Goal: Information Seeking & Learning: Check status

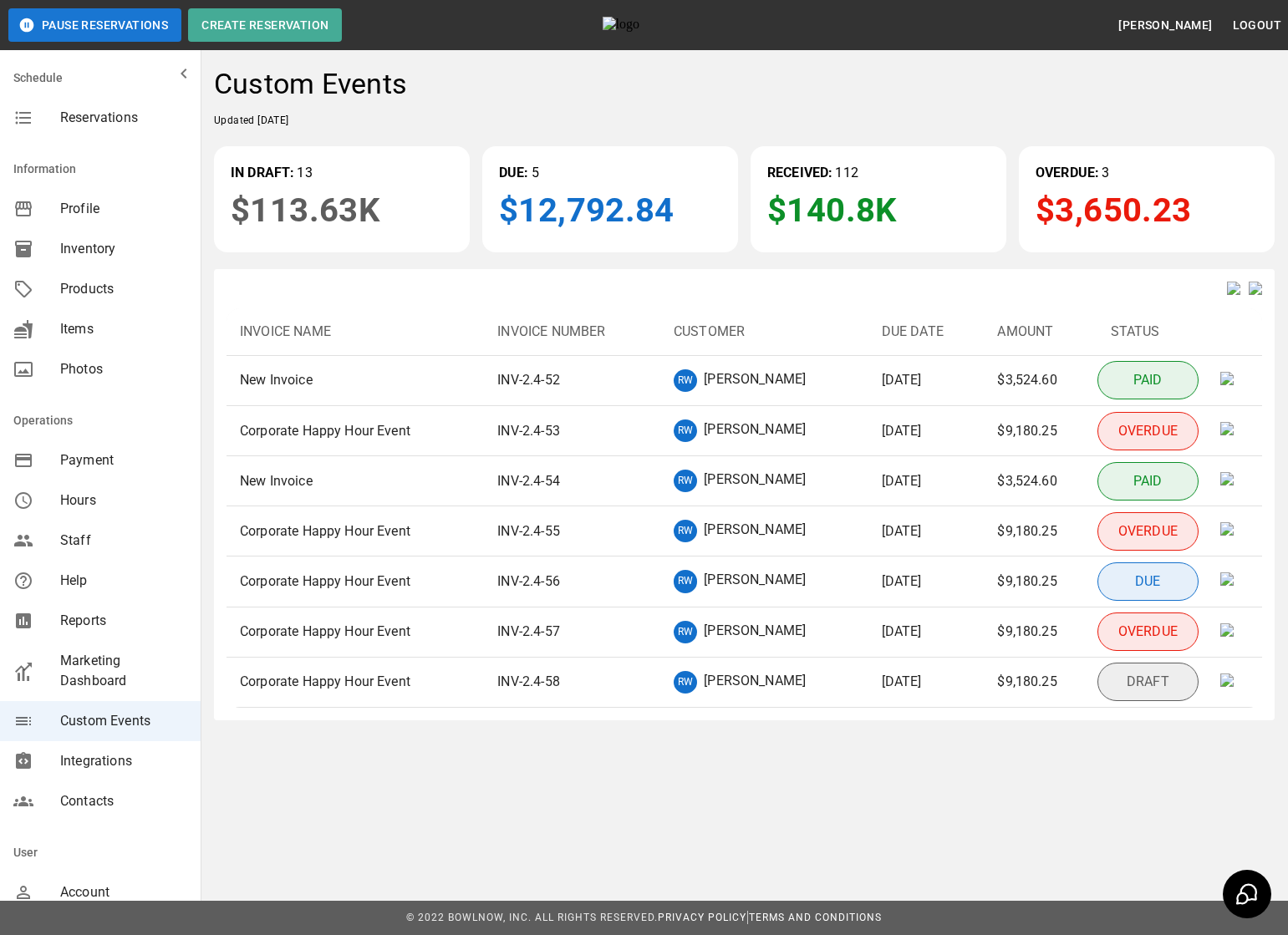
click at [546, 390] on p "INV-2.4-52" at bounding box center [528, 380] width 63 height 20
click at [667, 391] on td "RW [PERSON_NAME]" at bounding box center [764, 380] width 208 height 50
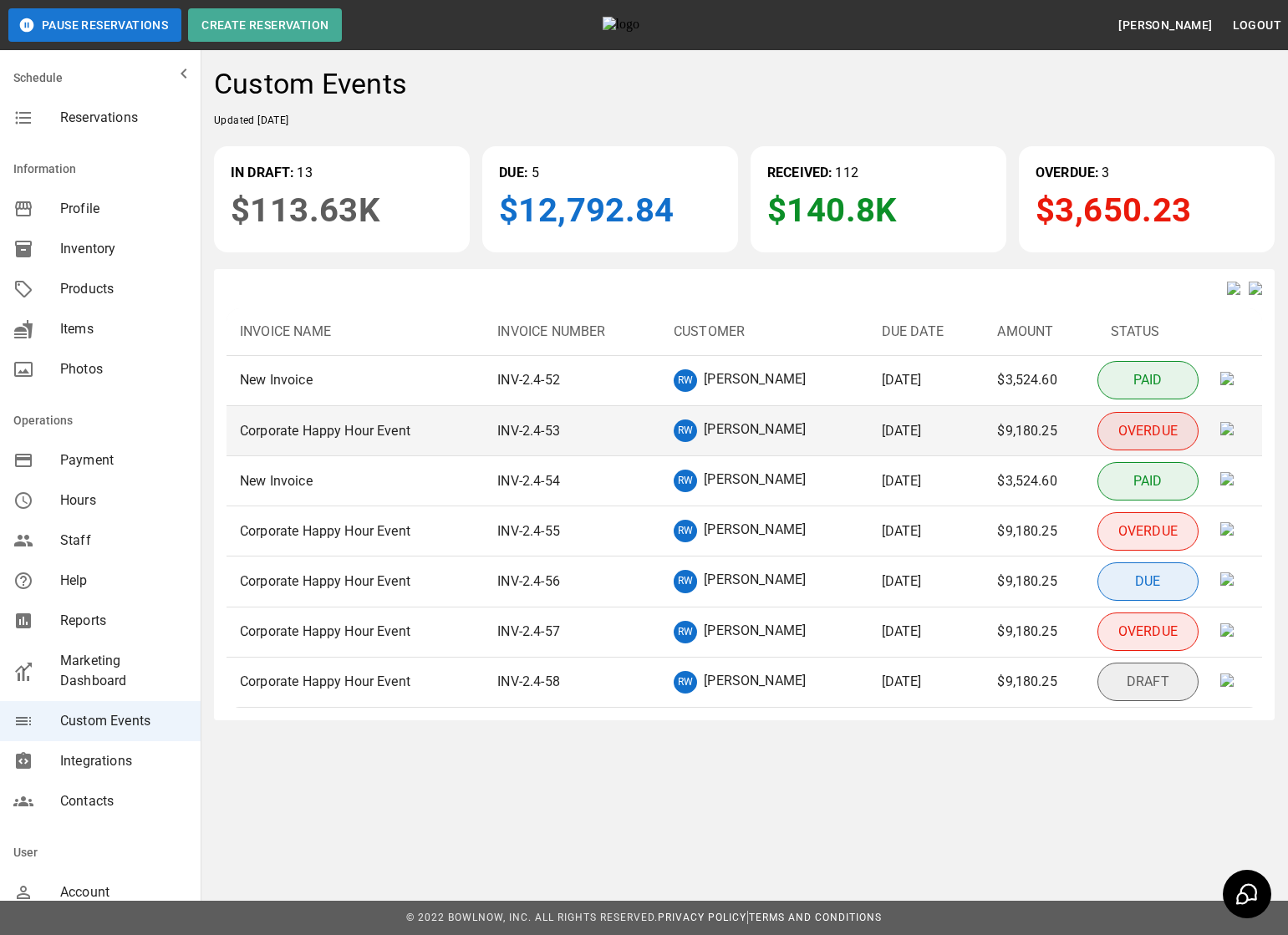
click at [592, 455] on td "INV-2.4-53" at bounding box center [572, 430] width 176 height 50
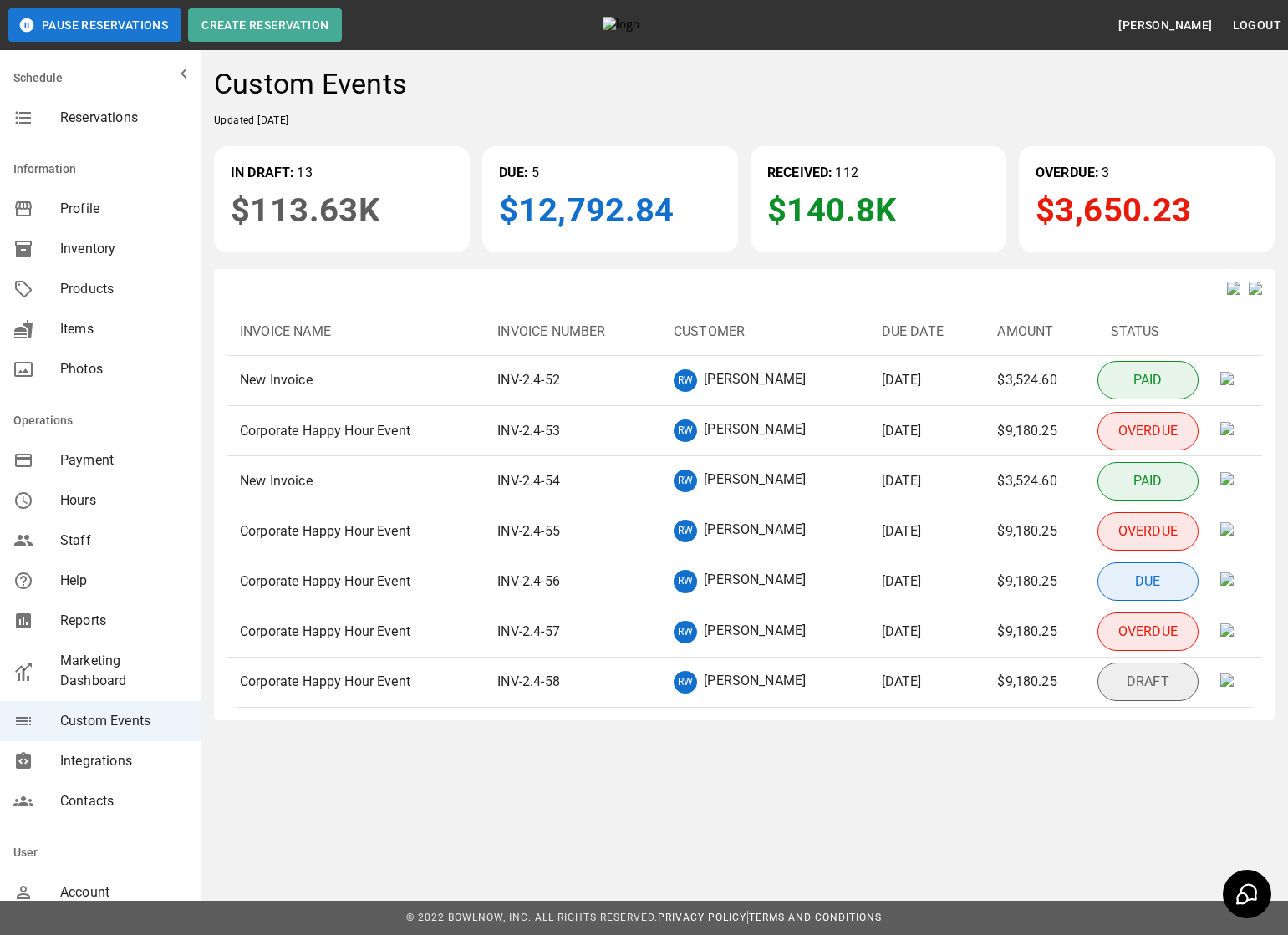
click at [556, 386] on p "INV-2.4-52" at bounding box center [528, 380] width 63 height 20
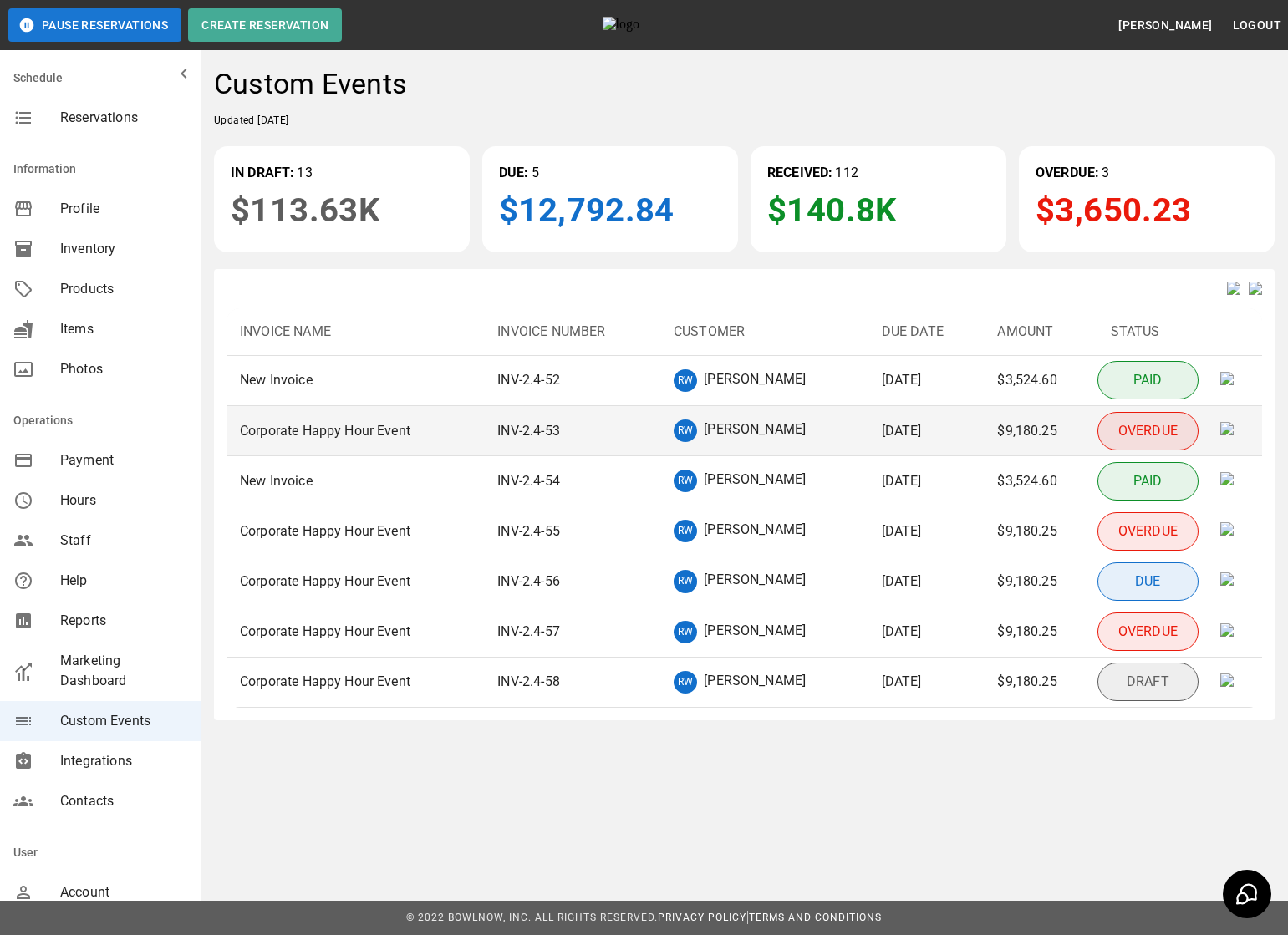
click at [549, 427] on td "INV-2.4-53" at bounding box center [572, 430] width 176 height 50
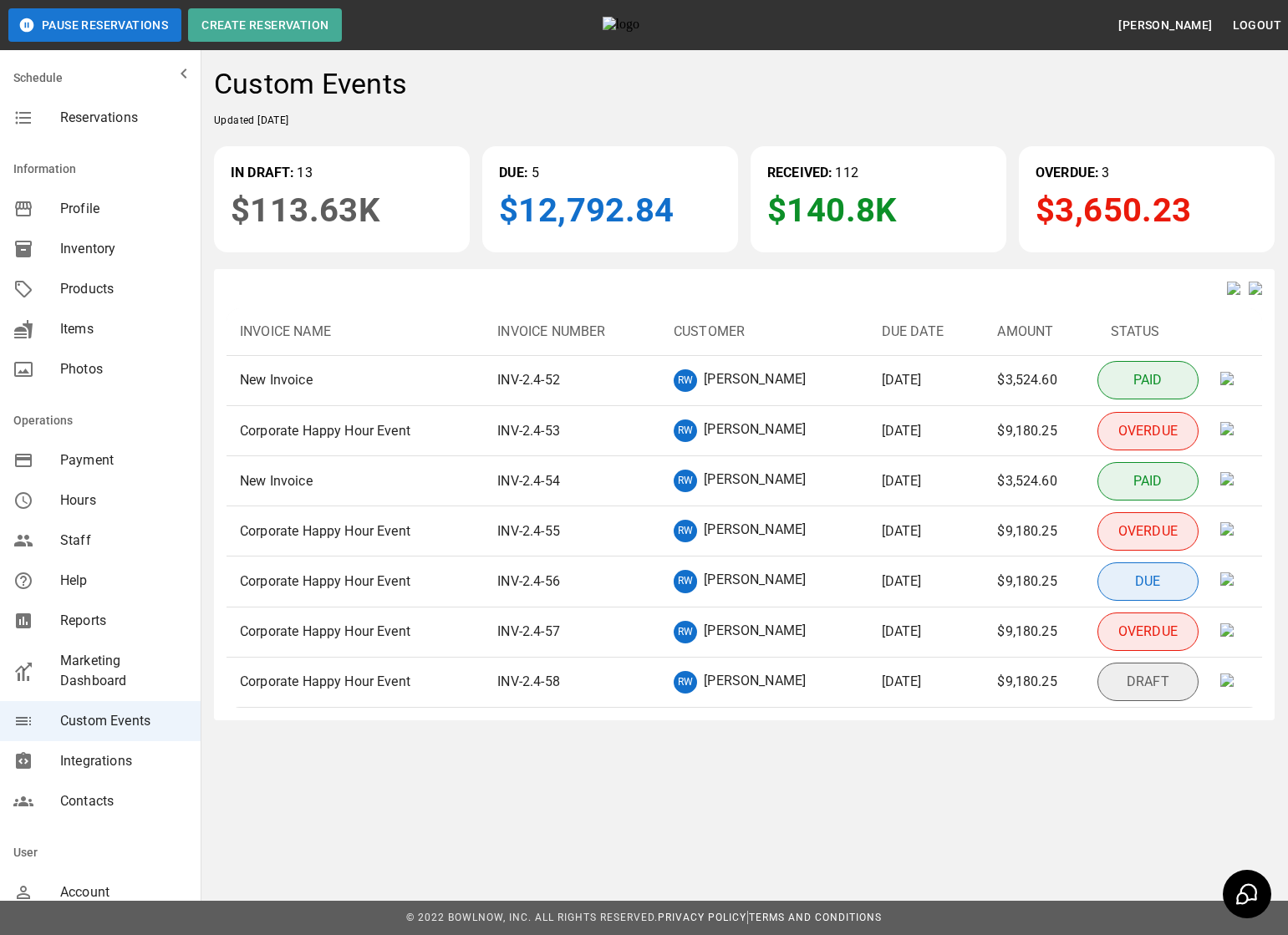
click at [564, 480] on td "INV-2.4-54" at bounding box center [572, 480] width 176 height 50
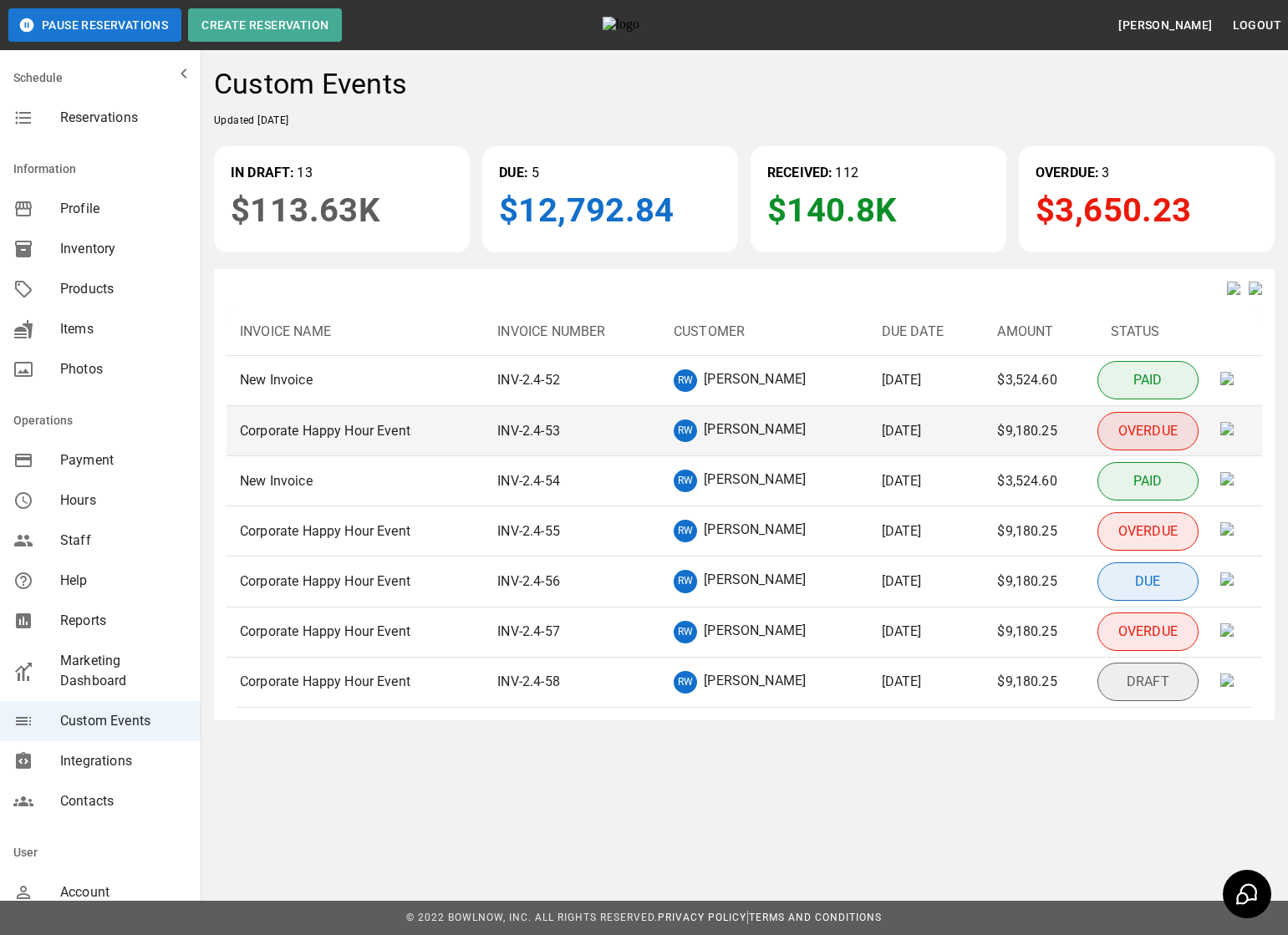
click at [525, 456] on td "INV-2.4-53" at bounding box center [572, 430] width 176 height 50
click at [568, 444] on td "INV-2.4-53" at bounding box center [572, 430] width 176 height 50
click at [727, 439] on p "[PERSON_NAME]" at bounding box center [755, 430] width 102 height 23
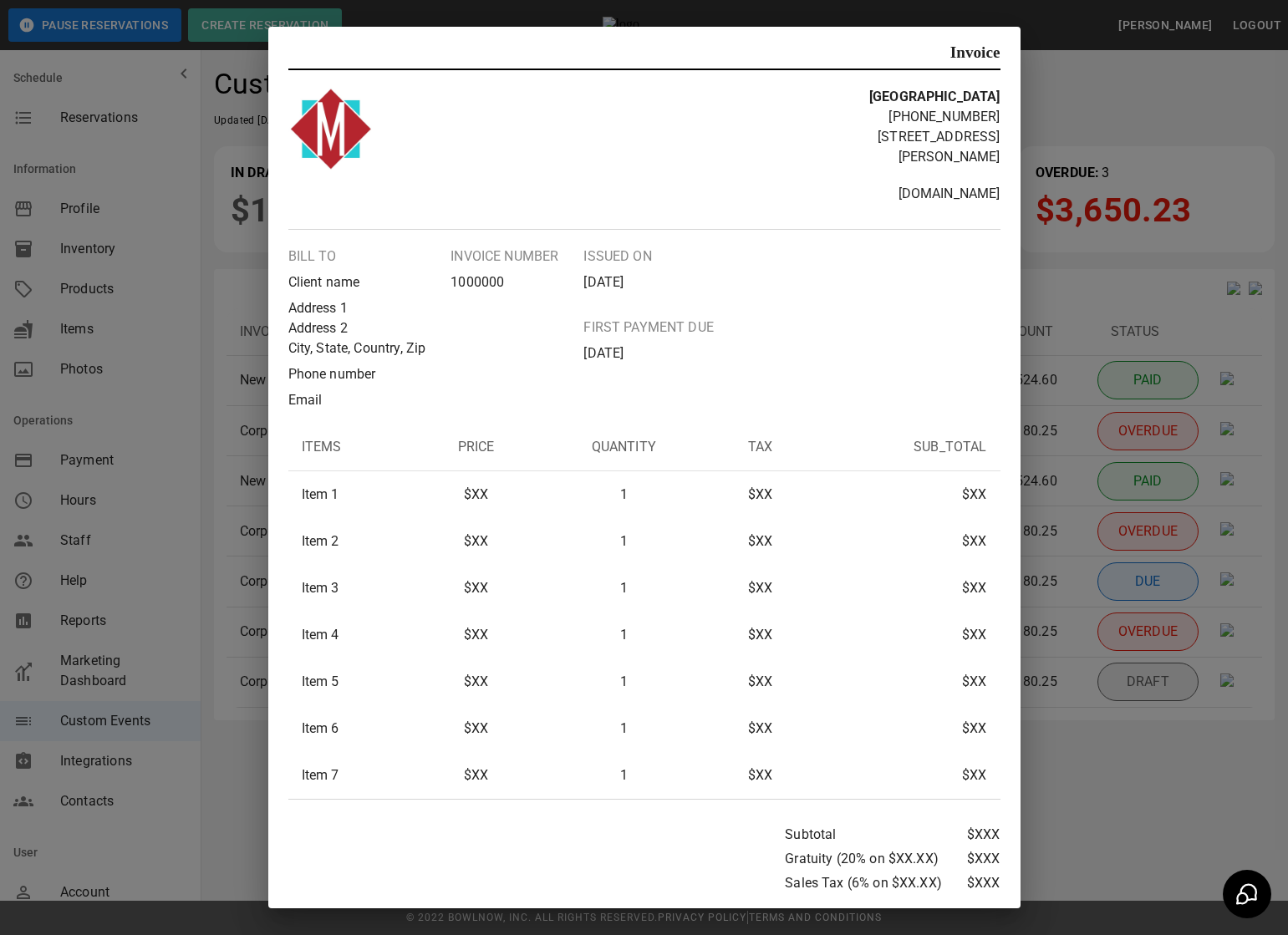
click at [1065, 405] on div "Invoice [GEOGRAPHIC_DATA] [PHONE_NUMBER] [STREET_ADDRESS][PERSON_NAME] [DOMAIN_…" at bounding box center [644, 468] width 1288 height 935
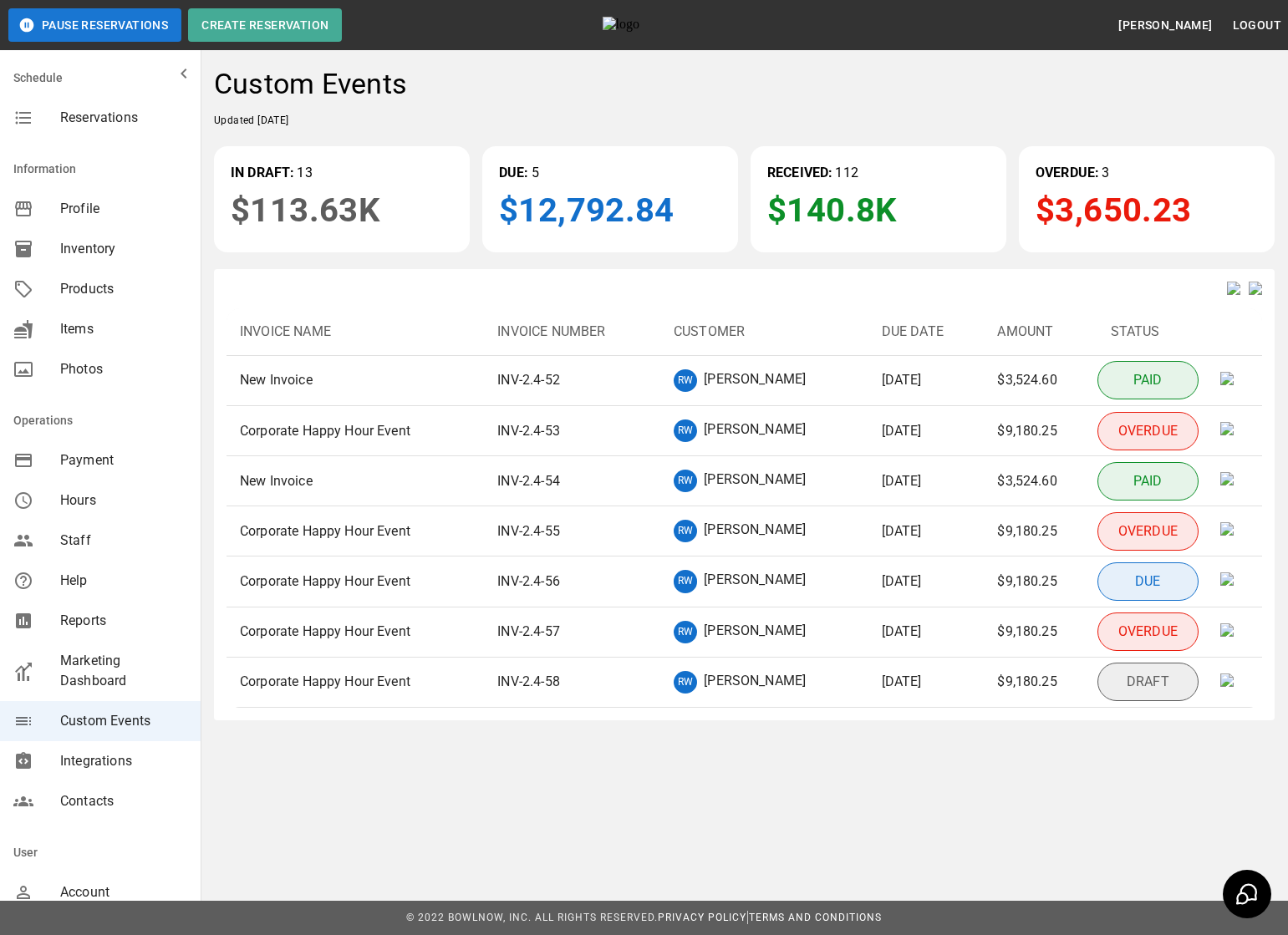
click at [826, 392] on div "RW [PERSON_NAME]" at bounding box center [764, 380] width 181 height 23
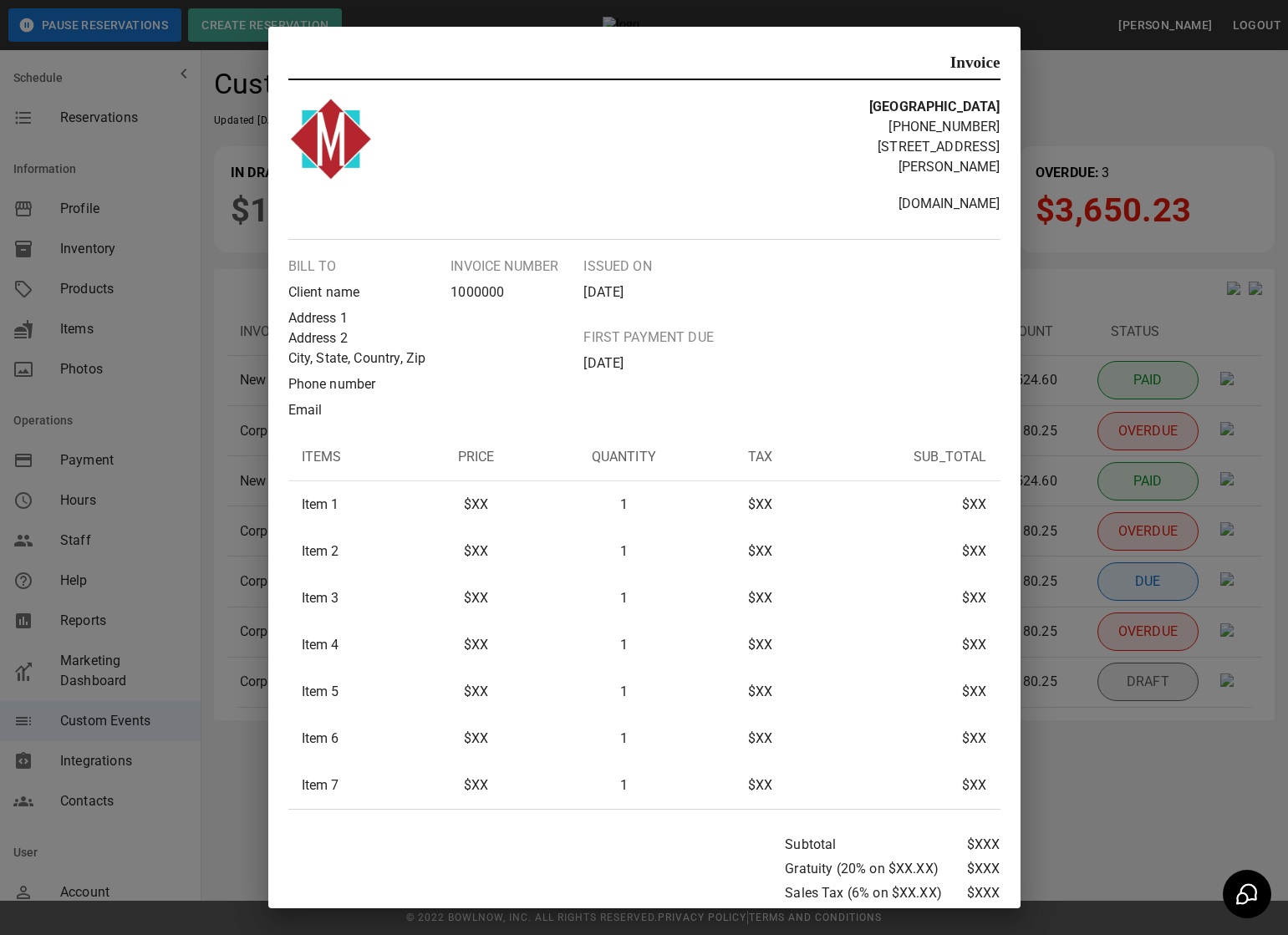
click at [1140, 190] on div "Invoice [GEOGRAPHIC_DATA] [PHONE_NUMBER] [STREET_ADDRESS][PERSON_NAME] [DOMAIN_…" at bounding box center [644, 468] width 1288 height 935
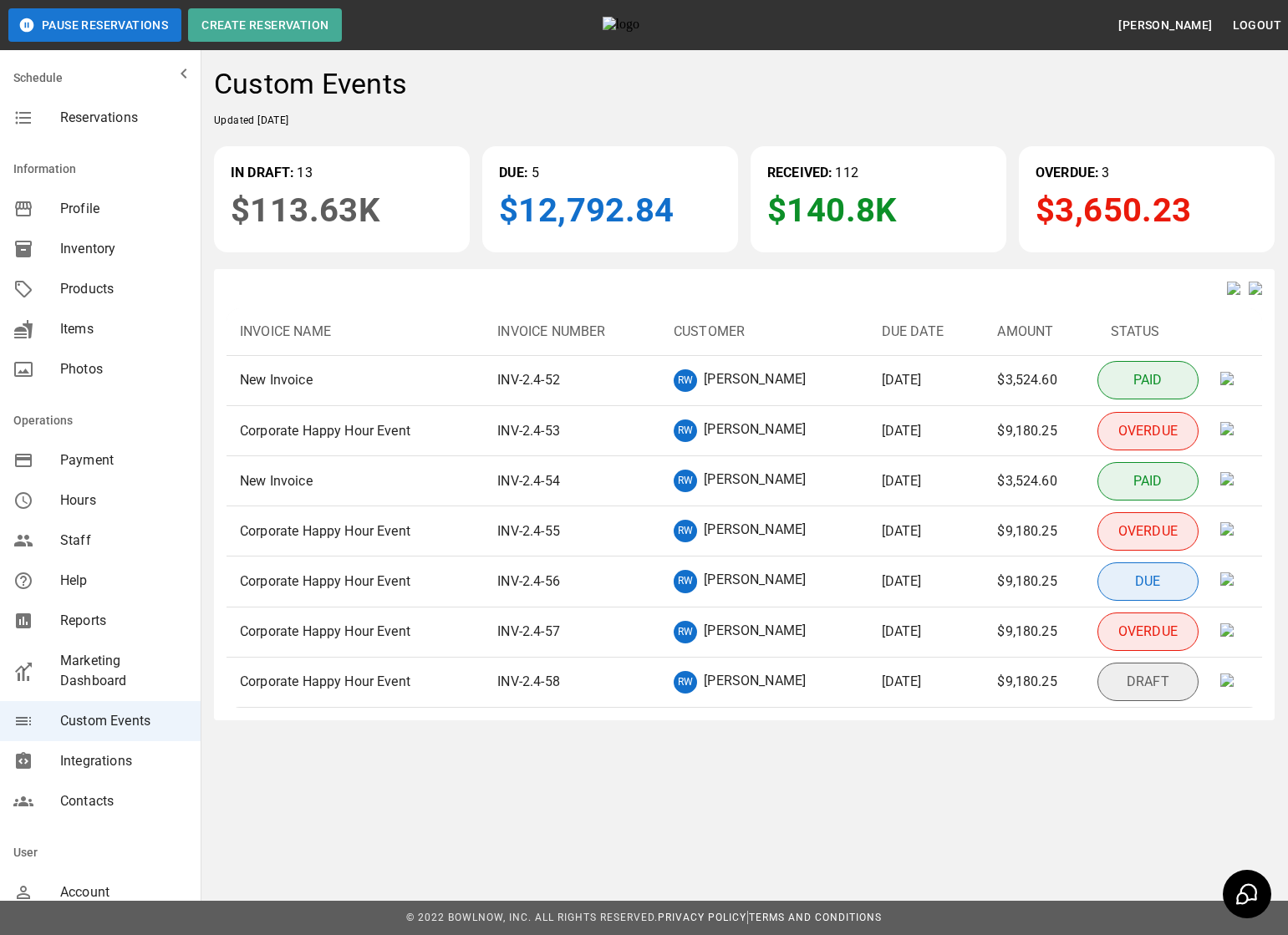
click at [754, 392] on p "[PERSON_NAME]" at bounding box center [755, 380] width 102 height 23
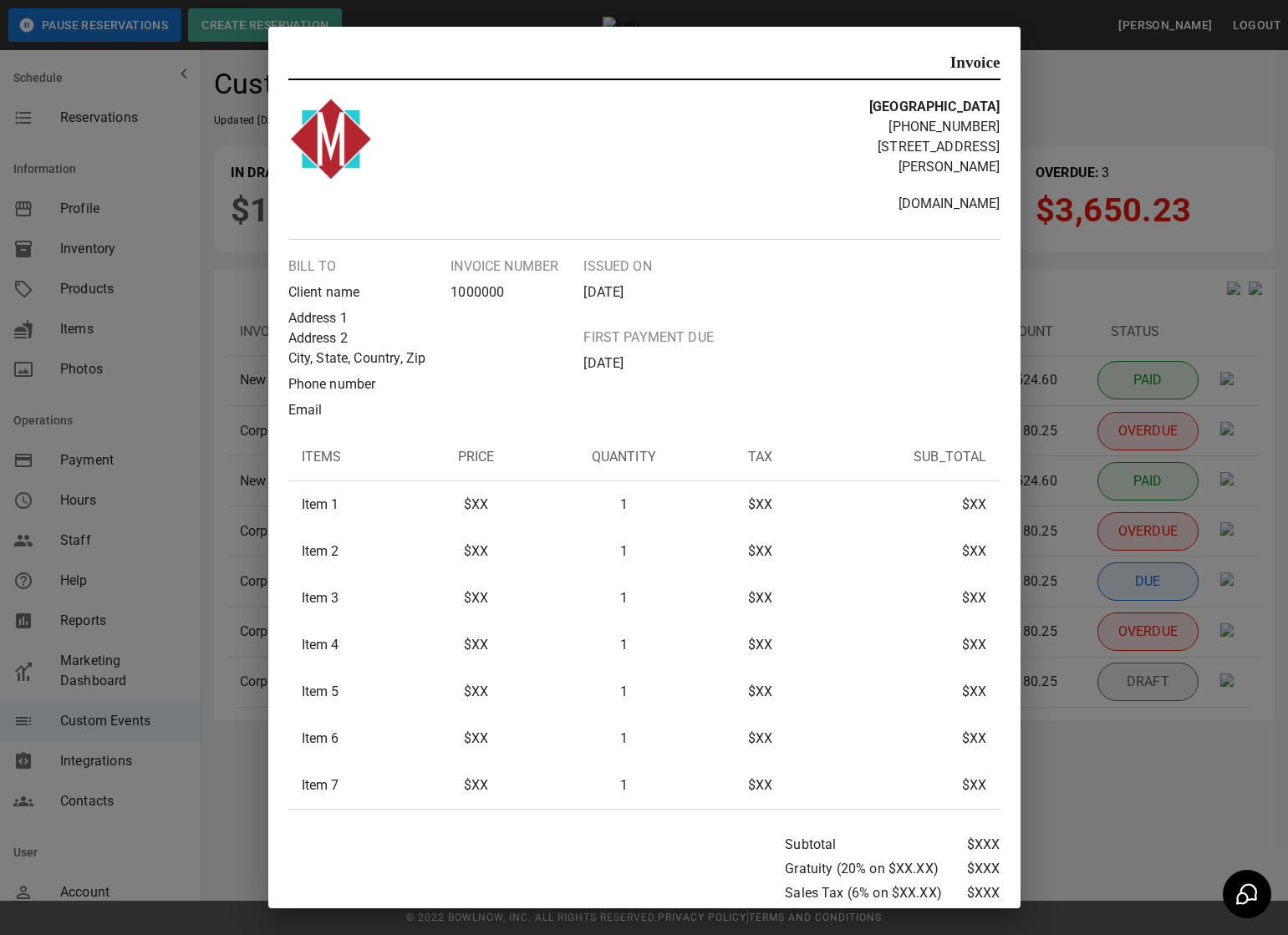
click at [1122, 195] on div "Invoice [GEOGRAPHIC_DATA] [PHONE_NUMBER] [STREET_ADDRESS][PERSON_NAME] [DOMAIN_…" at bounding box center [644, 468] width 1288 height 935
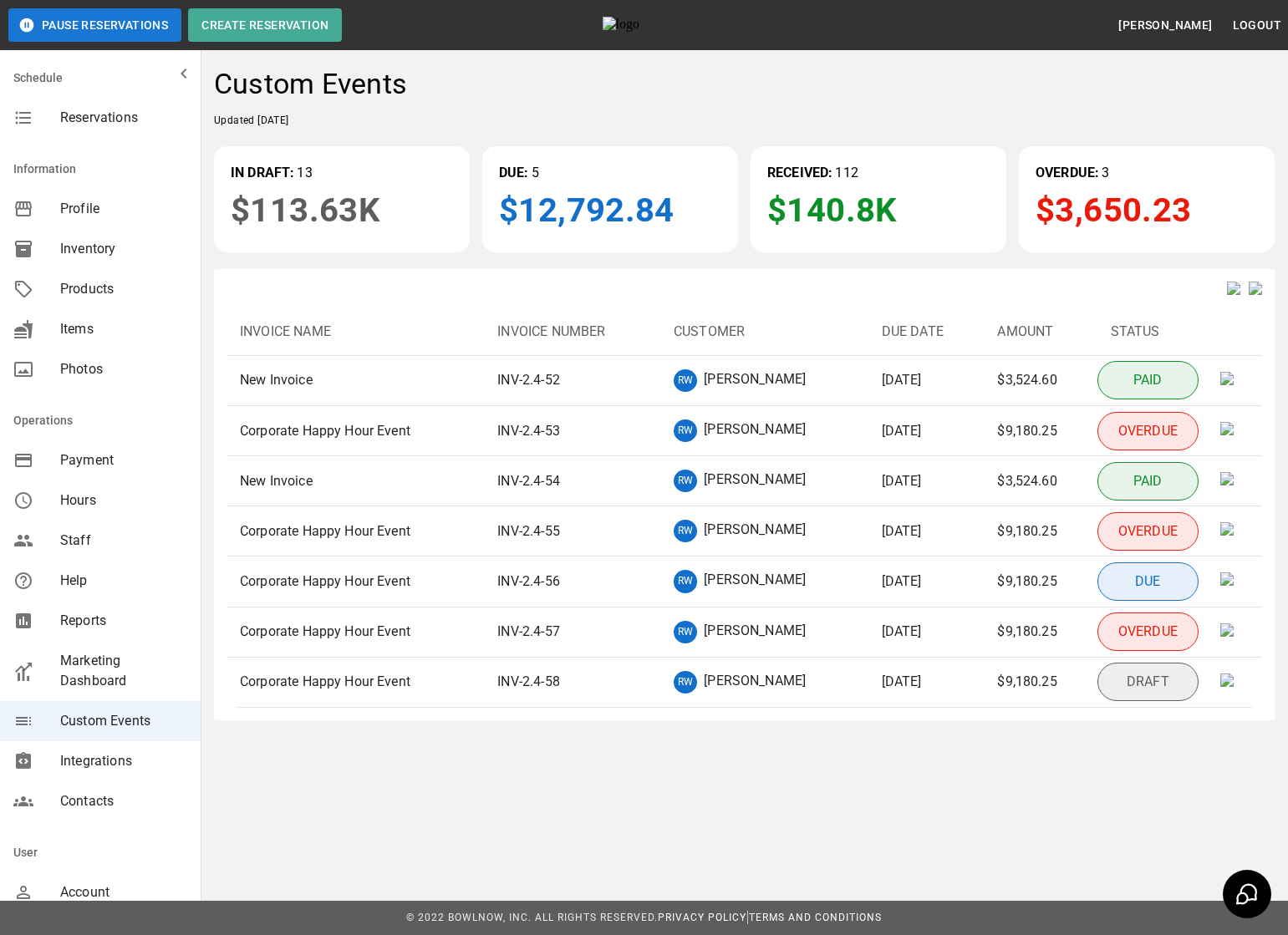
click at [732, 385] on p "[PERSON_NAME]" at bounding box center [755, 380] width 102 height 23
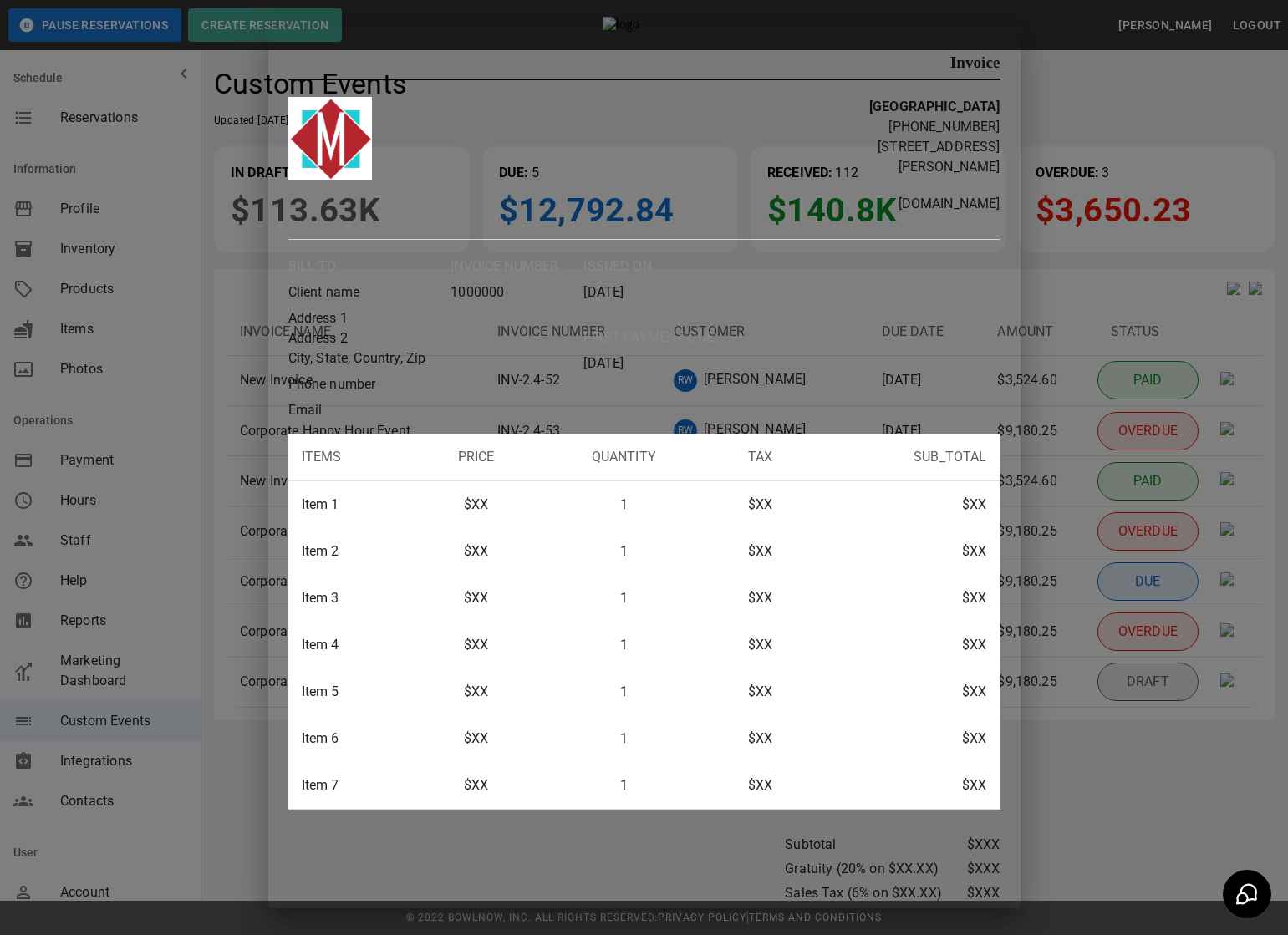
click at [1193, 553] on div "Invoice [GEOGRAPHIC_DATA] [PHONE_NUMBER] [STREET_ADDRESS][PERSON_NAME] [DOMAIN_…" at bounding box center [644, 468] width 1288 height 935
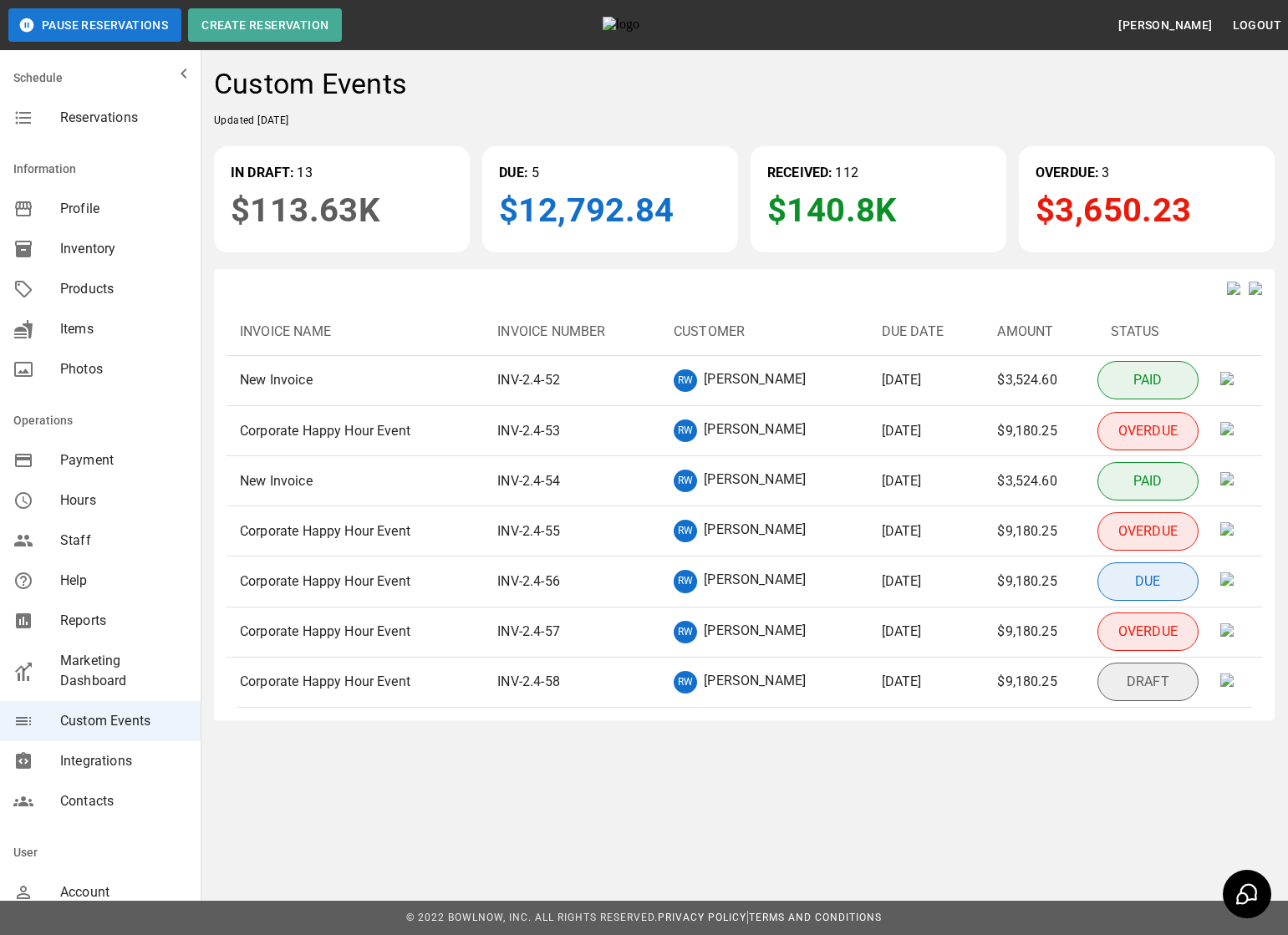
click at [749, 392] on p "[PERSON_NAME]" at bounding box center [755, 380] width 102 height 23
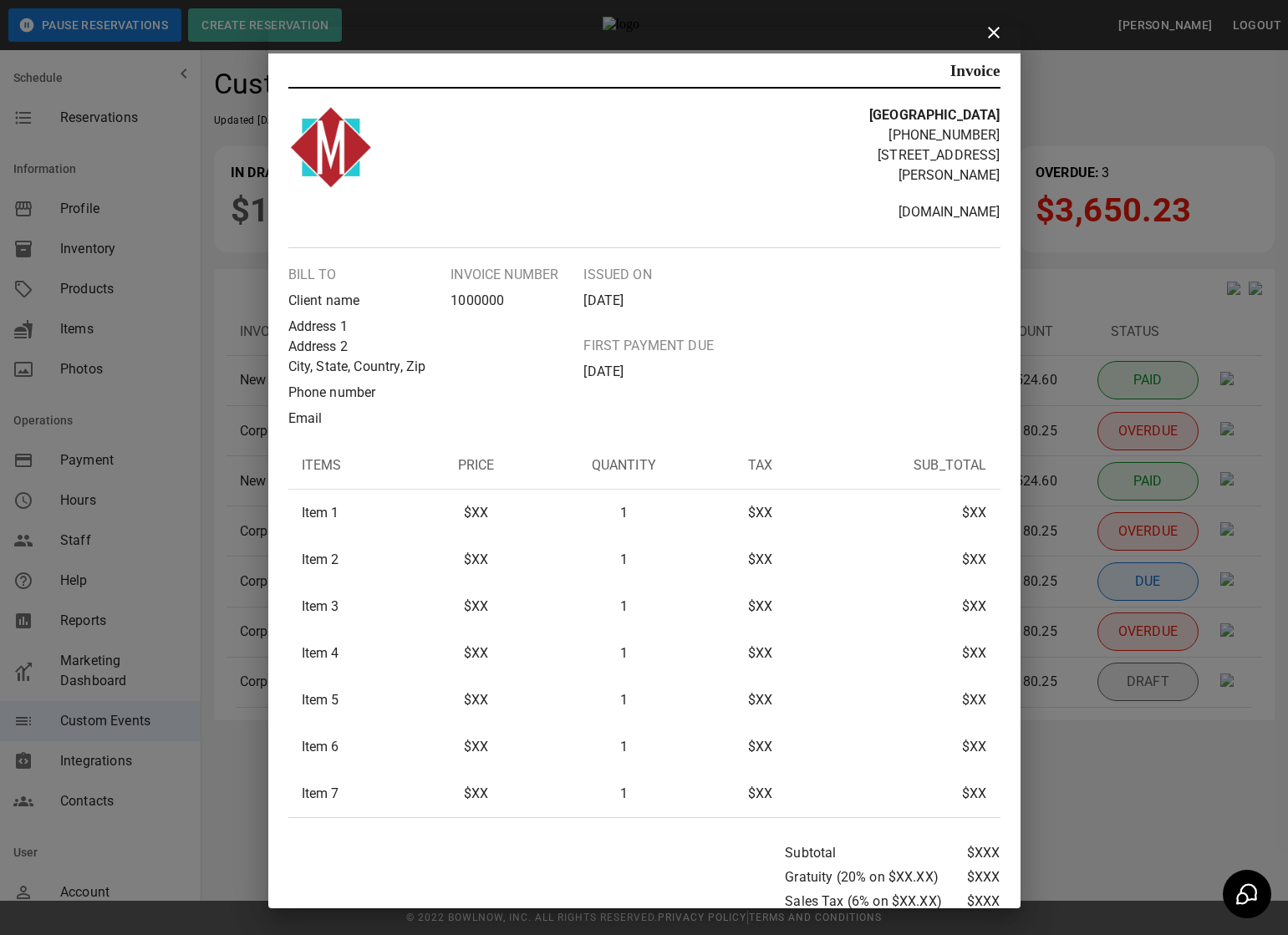
click at [994, 33] on icon at bounding box center [994, 32] width 12 height 12
click at [883, 76] on div "Invoice" at bounding box center [644, 74] width 712 height 26
click at [991, 32] on icon at bounding box center [994, 32] width 12 height 12
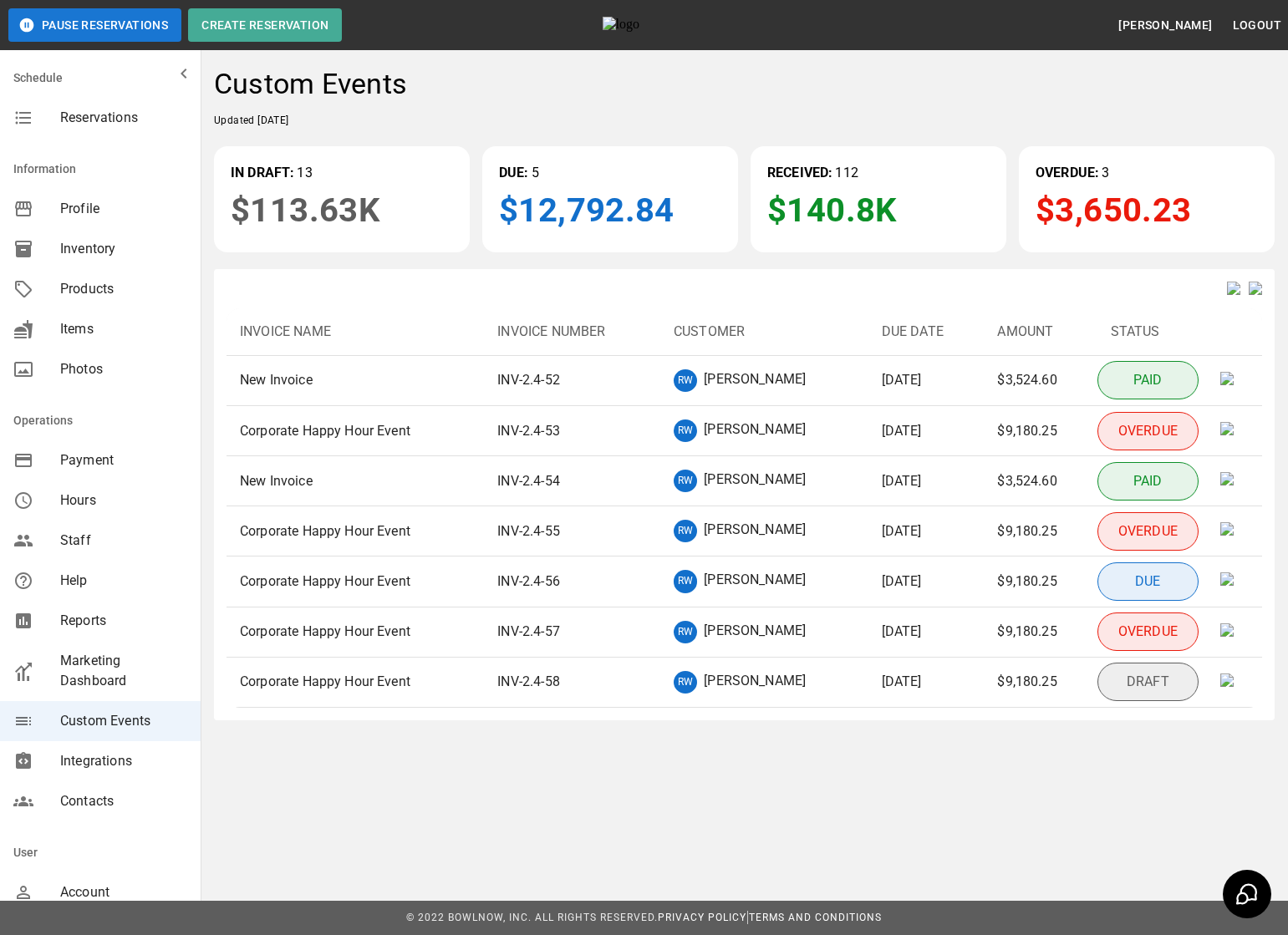
click at [885, 390] on p "[DATE]" at bounding box center [901, 380] width 40 height 20
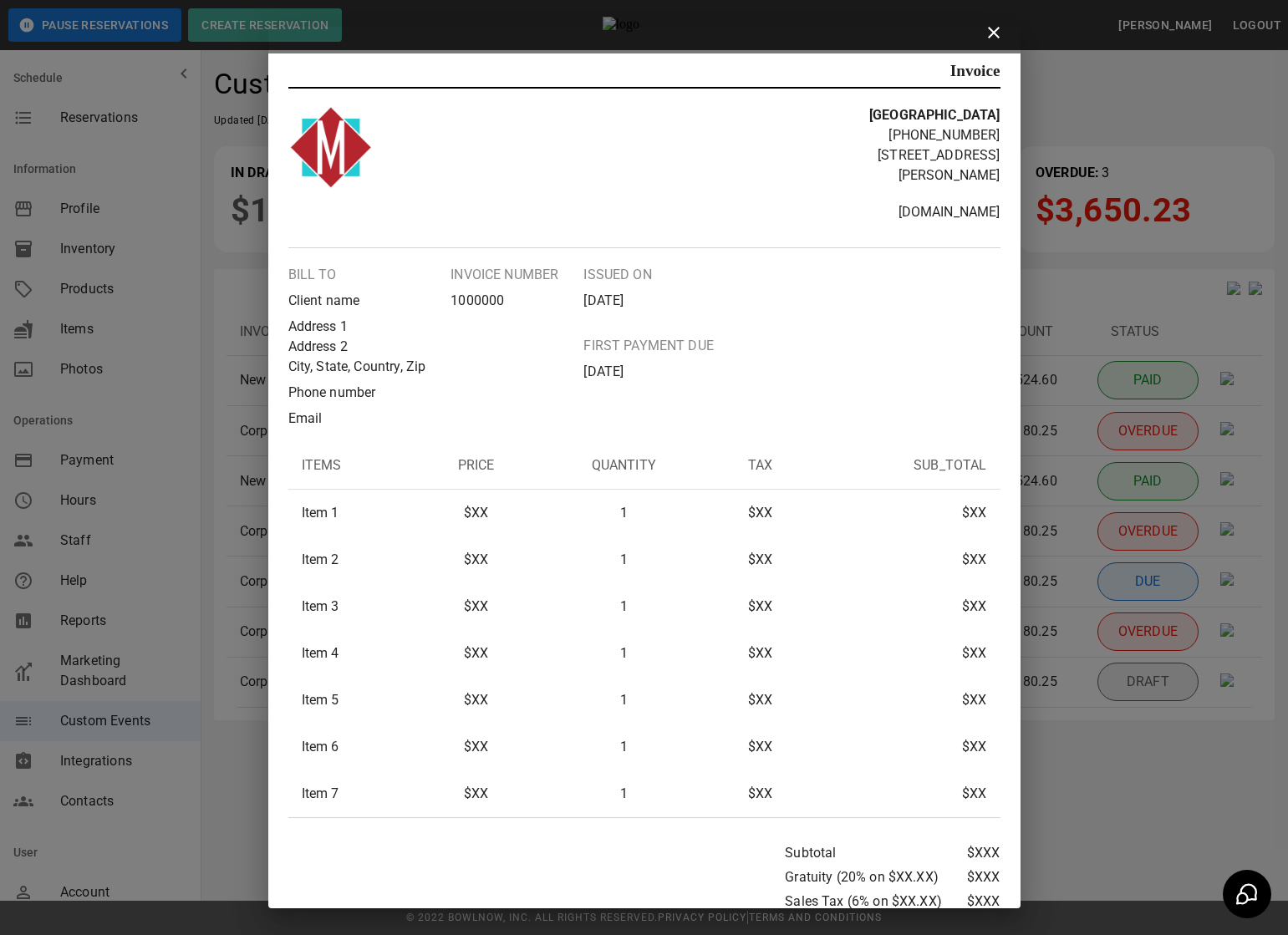
click at [988, 36] on icon at bounding box center [994, 32] width 12 height 12
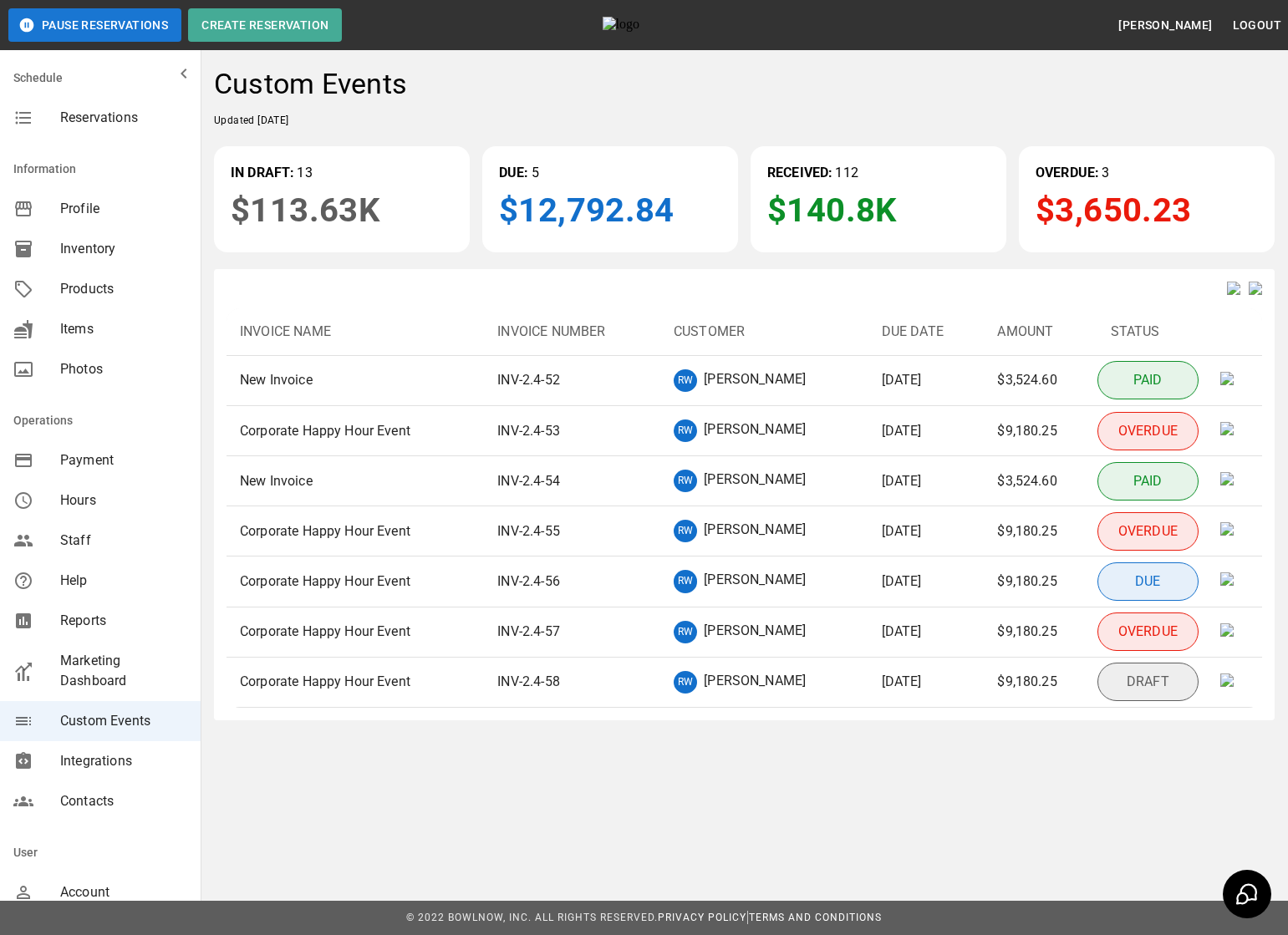
click at [528, 390] on p "INV-2.4-52" at bounding box center [528, 380] width 63 height 20
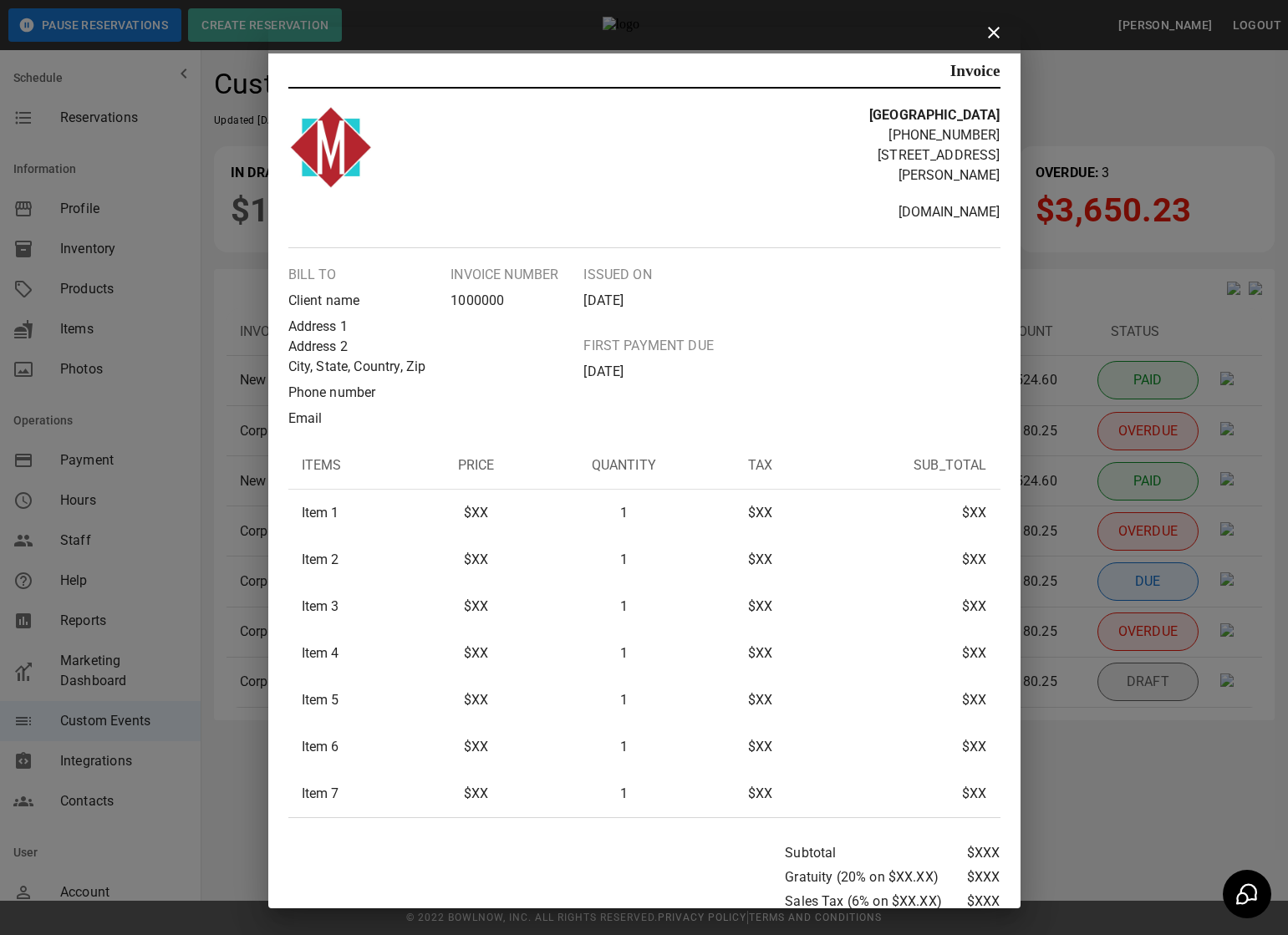
click at [994, 31] on icon at bounding box center [994, 32] width 12 height 12
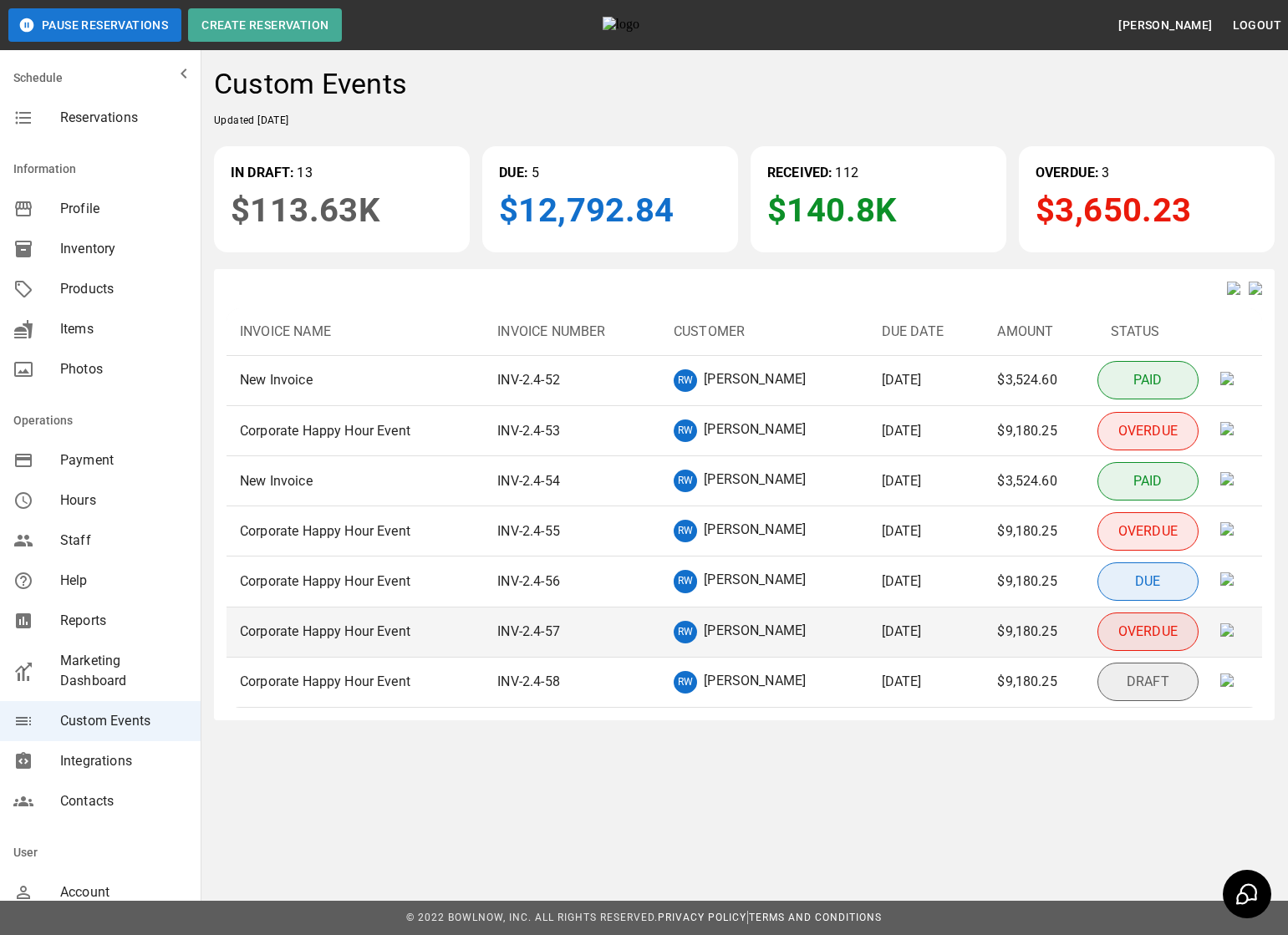
click at [881, 642] on p "[DATE]" at bounding box center [901, 631] width 40 height 20
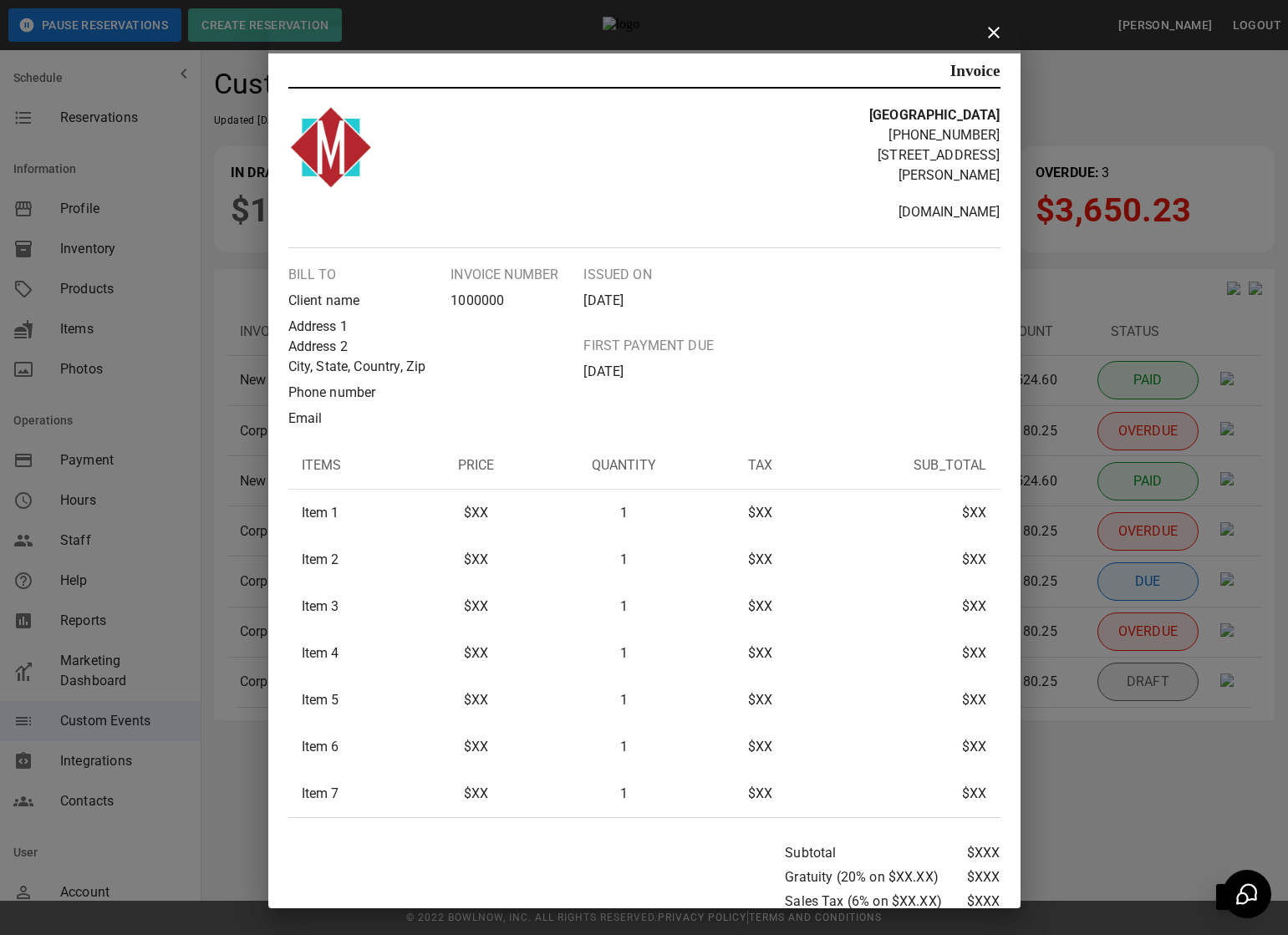
click at [994, 33] on icon at bounding box center [994, 32] width 12 height 12
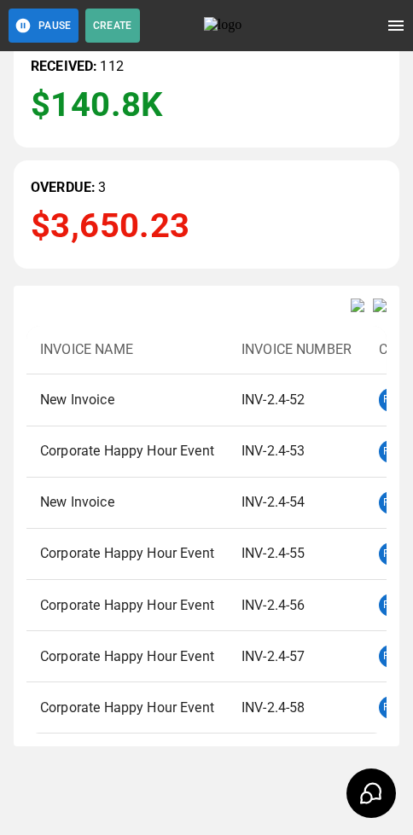
scroll to position [404, 0]
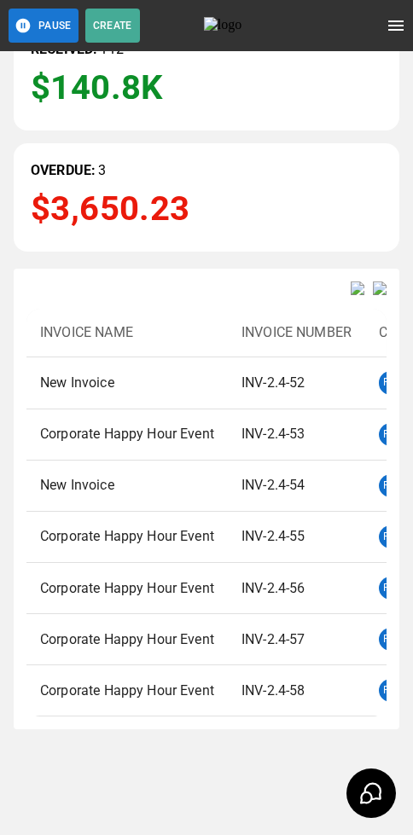
click at [160, 424] on p "Corporate Happy Hour Event" at bounding box center [127, 434] width 174 height 20
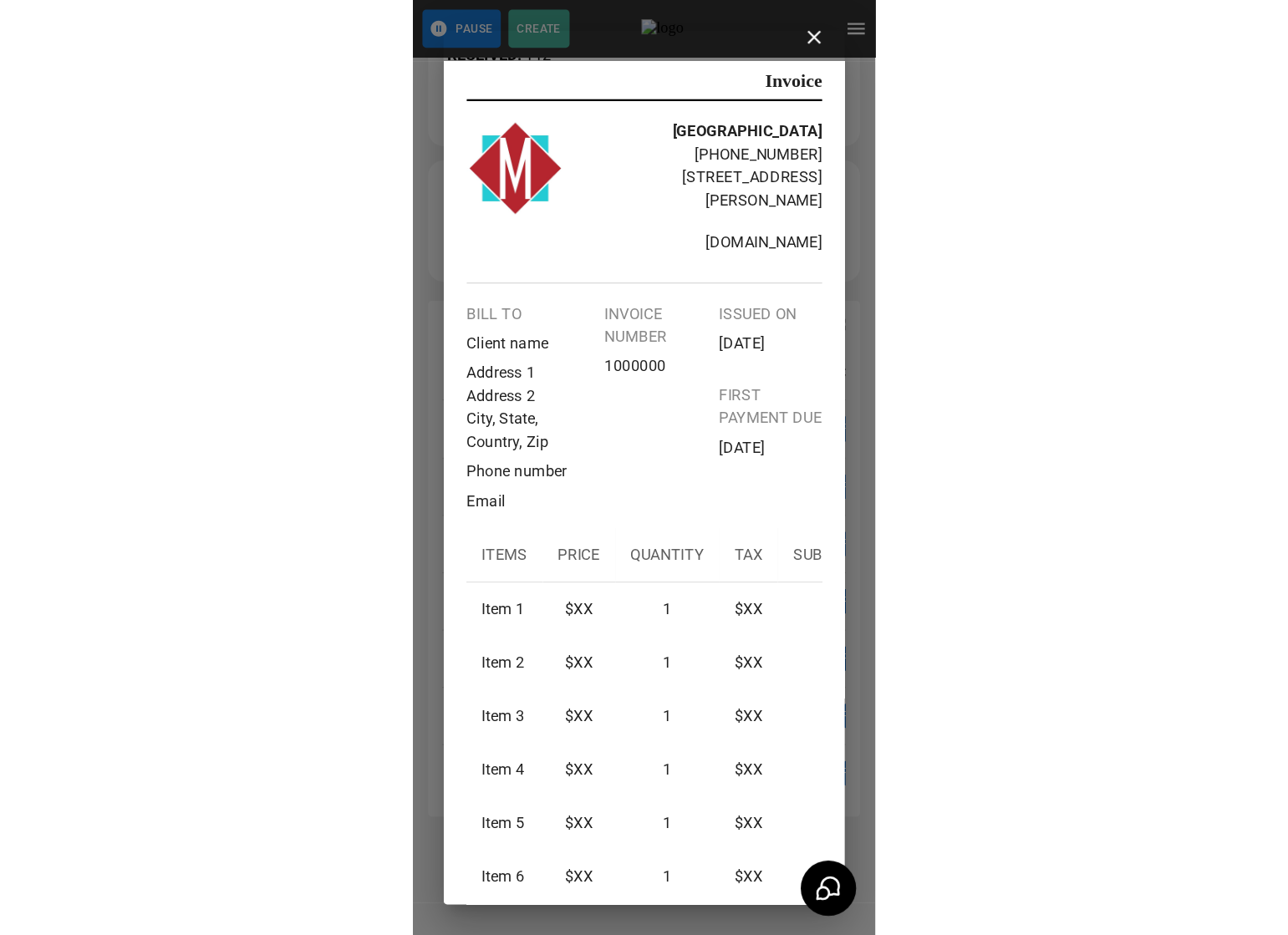
scroll to position [0, 0]
